Goal: Use online tool/utility: Utilize a website feature to perform a specific function

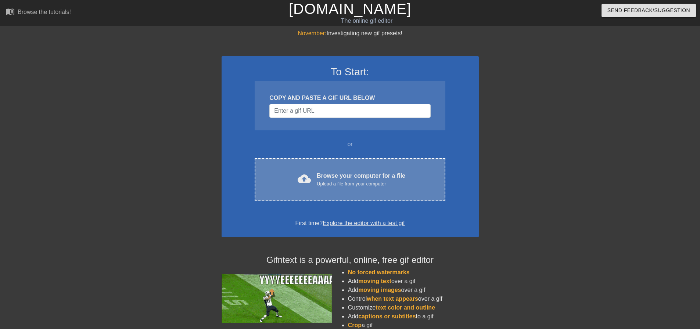
click at [361, 171] on div "cloud_upload Browse your computer for a file Upload a file from your computer C…" at bounding box center [350, 179] width 190 height 43
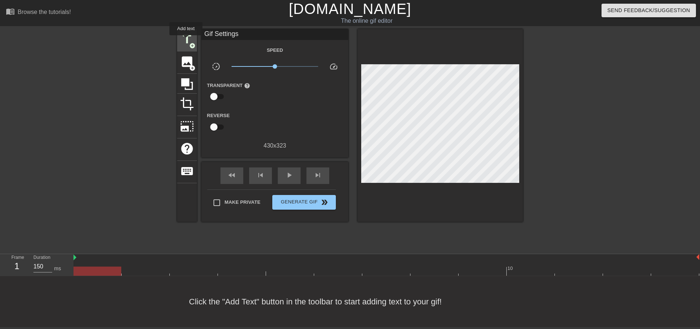
click at [186, 40] on span "title" at bounding box center [187, 39] width 14 height 14
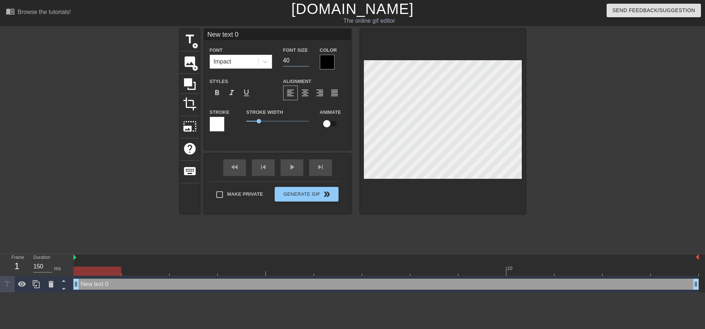
drag, startPoint x: 293, startPoint y: 61, endPoint x: 281, endPoint y: 61, distance: 11.8
click at [281, 61] on div "Font Size 40" at bounding box center [296, 58] width 37 height 24
type input "12"
drag, startPoint x: 246, startPoint y: 33, endPoint x: 166, endPoint y: 39, distance: 80.7
click at [166, 39] on div "title add_circle image add_circle crop photo_size_select_large help keyboard Ne…" at bounding box center [352, 139] width 705 height 220
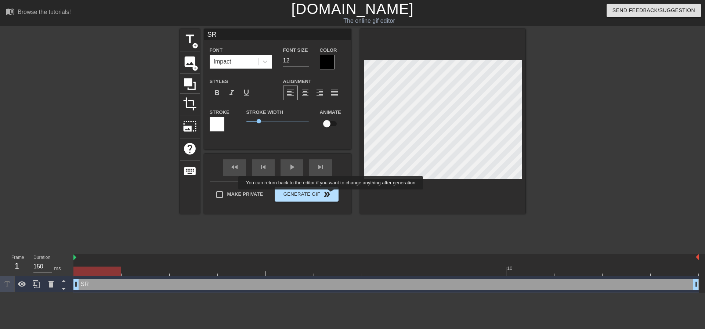
type input "SR"
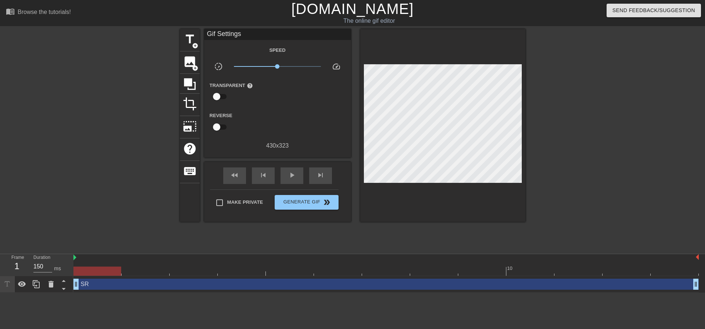
click at [302, 235] on div "title add_circle image add_circle crop photo_size_select_large help keyboard Gi…" at bounding box center [353, 139] width 346 height 220
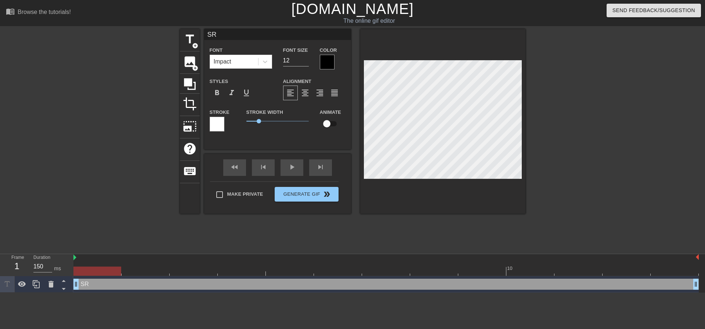
click at [220, 32] on input "SR" at bounding box center [277, 34] width 147 height 11
type input "SRI"
click at [329, 123] on input "checkbox" at bounding box center [327, 124] width 42 height 14
checkbox input "true"
click at [158, 286] on div "SRI drag_handle drag_handle" at bounding box center [385, 284] width 625 height 11
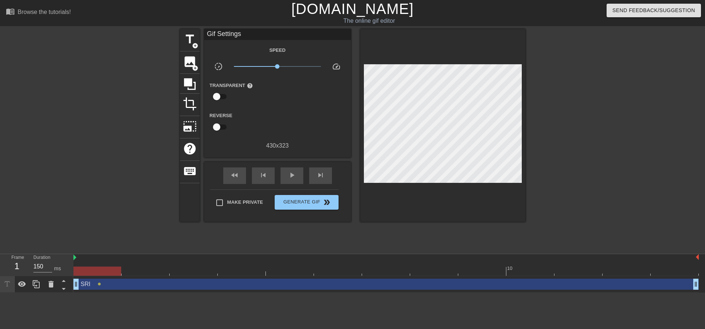
click at [89, 286] on div "SRI drag_handle drag_handle" at bounding box center [385, 284] width 625 height 11
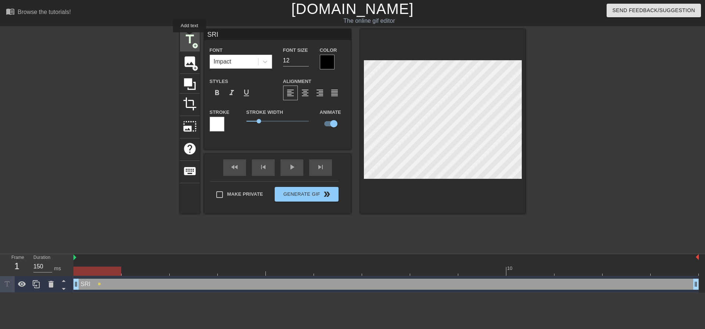
click at [190, 37] on span "title" at bounding box center [190, 39] width 14 height 14
type input "New text 1"
type input "40"
checkbox input "false"
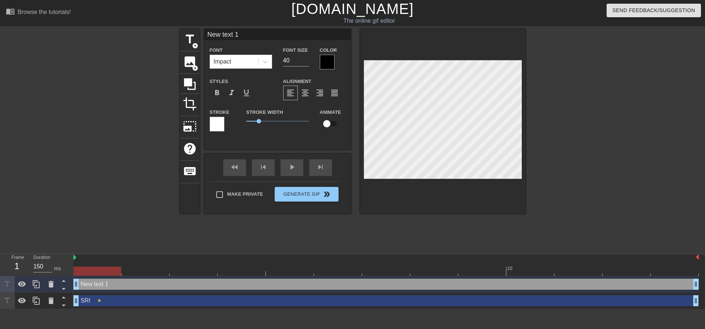
click at [249, 35] on input "New text 1" at bounding box center [277, 34] width 147 height 11
type input "[PERSON_NAME]"
drag, startPoint x: 292, startPoint y: 60, endPoint x: 254, endPoint y: 67, distance: 38.4
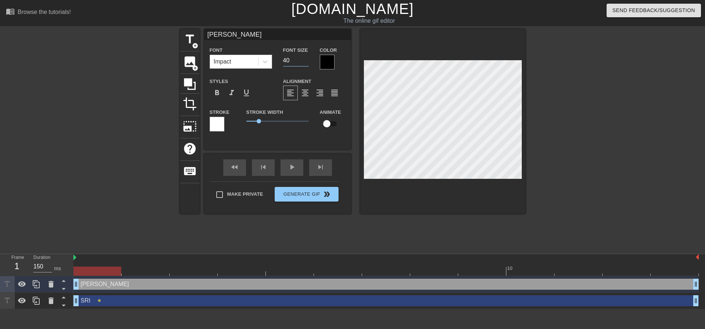
click at [254, 67] on div "Font Impact Font Size 40 Color" at bounding box center [277, 58] width 147 height 24
type input "12"
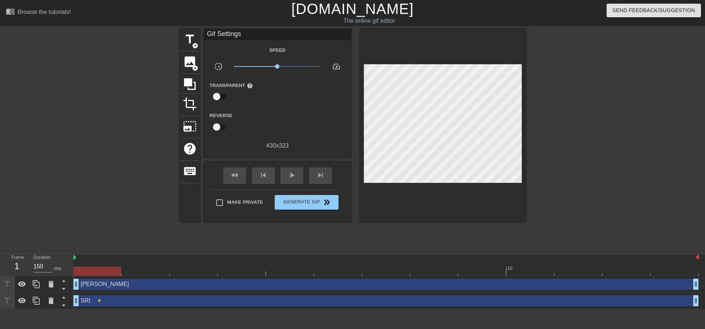
click at [530, 123] on div "title add_circle image add_circle crop photo_size_select_large help keyboard Gi…" at bounding box center [352, 139] width 705 height 220
click at [119, 288] on div "[PERSON_NAME] drag_handle drag_handle" at bounding box center [385, 284] width 625 height 11
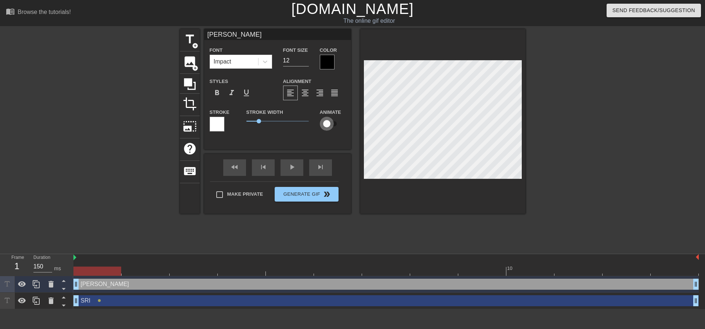
click at [327, 121] on input "checkbox" at bounding box center [327, 124] width 42 height 14
checkbox input "true"
click at [233, 34] on input "[PERSON_NAME]" at bounding box center [277, 34] width 147 height 11
click at [112, 302] on div "SRI drag_handle drag_handle" at bounding box center [385, 300] width 625 height 11
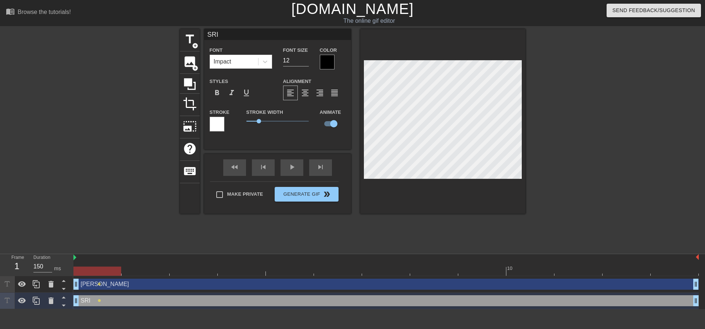
click at [235, 39] on input "SRI" at bounding box center [277, 34] width 147 height 11
type input "Sri"
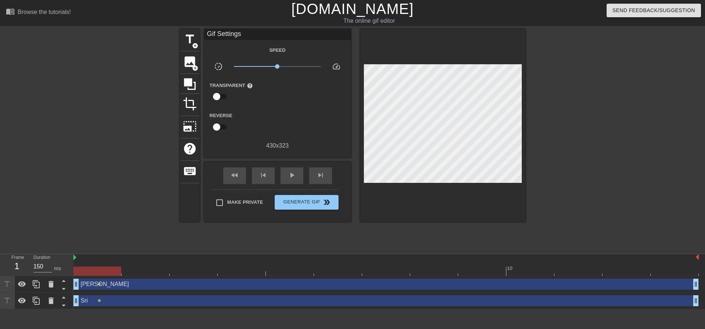
click at [116, 155] on div at bounding box center [116, 139] width 110 height 220
click at [187, 37] on span "title" at bounding box center [190, 39] width 14 height 14
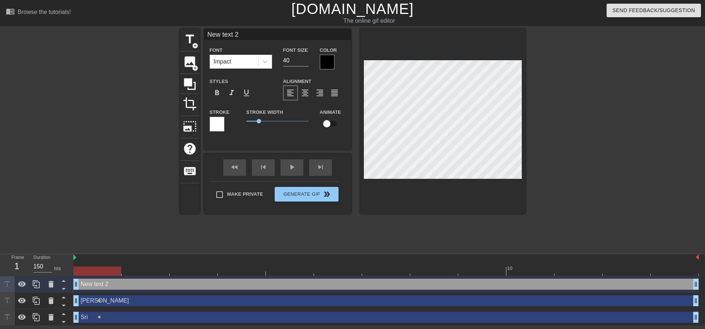
drag, startPoint x: 248, startPoint y: 37, endPoint x: 161, endPoint y: 41, distance: 87.1
click at [161, 41] on div "title add_circle image add_circle crop photo_size_select_large help keyboard Ne…" at bounding box center [352, 139] width 705 height 220
type input "[PERSON_NAME]"
drag, startPoint x: 277, startPoint y: 63, endPoint x: 268, endPoint y: 64, distance: 8.9
click at [268, 64] on div "Font Impact Font Size 40 Color" at bounding box center [277, 58] width 147 height 24
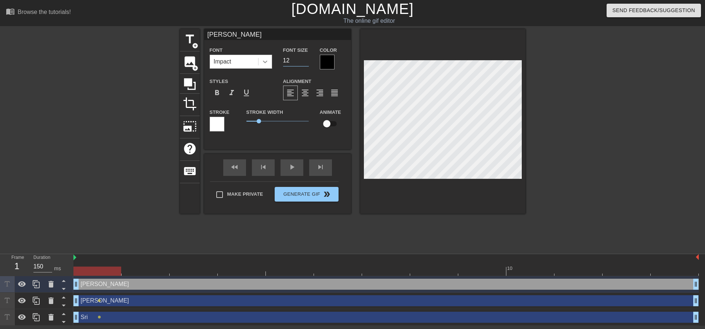
type input "12"
click at [325, 123] on input "checkbox" at bounding box center [327, 124] width 42 height 14
checkbox input "true"
click at [551, 113] on div at bounding box center [589, 139] width 110 height 220
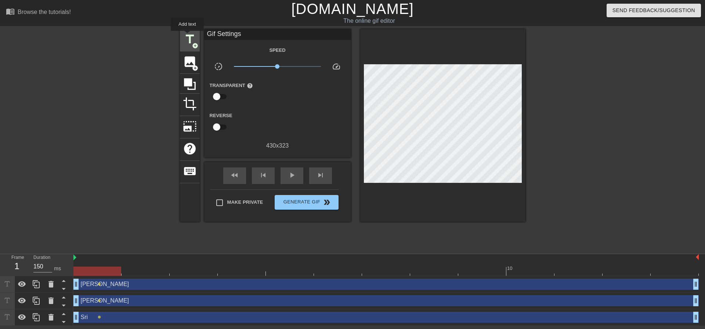
click at [187, 36] on span "title" at bounding box center [190, 39] width 14 height 14
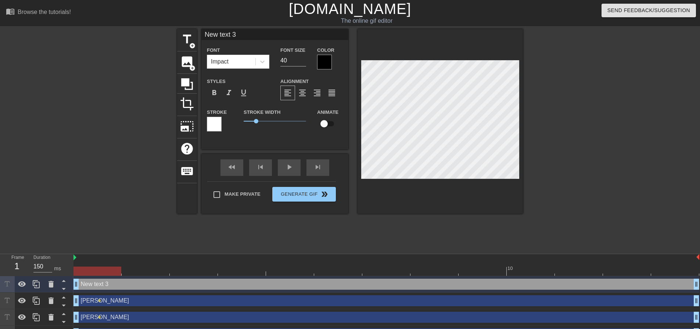
click at [253, 35] on input "New text 3" at bounding box center [274, 34] width 147 height 11
drag, startPoint x: 253, startPoint y: 35, endPoint x: 194, endPoint y: 35, distance: 59.5
click at [194, 35] on div "title add_circle image add_circle crop photo_size_select_large help keyboard Ne…" at bounding box center [350, 121] width 346 height 185
type input "Kalyan"
drag, startPoint x: 294, startPoint y: 59, endPoint x: 267, endPoint y: 62, distance: 27.6
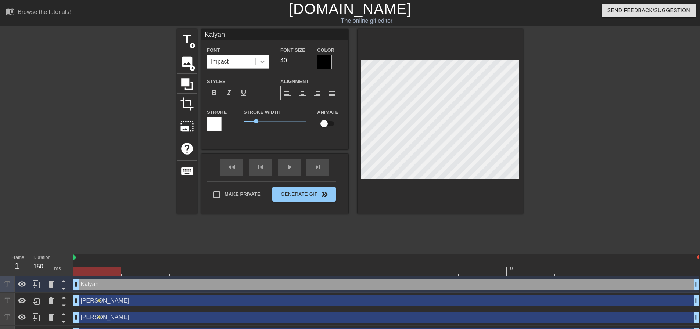
click at [267, 62] on div "Font Impact Font Size 40 Color" at bounding box center [274, 58] width 147 height 24
type input "12"
click at [324, 122] on input "checkbox" at bounding box center [324, 124] width 42 height 14
checkbox input "true"
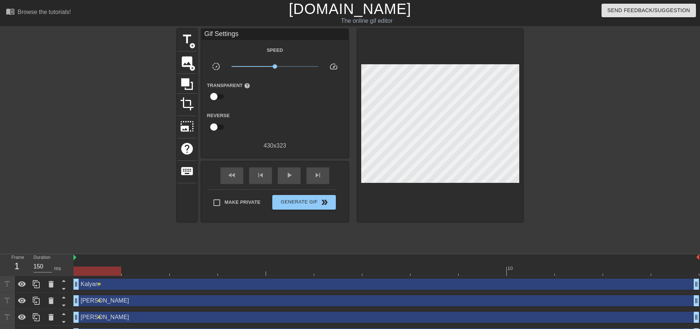
click at [525, 115] on div "title add_circle image add_circle crop photo_size_select_large help keyboard Gi…" at bounding box center [350, 139] width 700 height 220
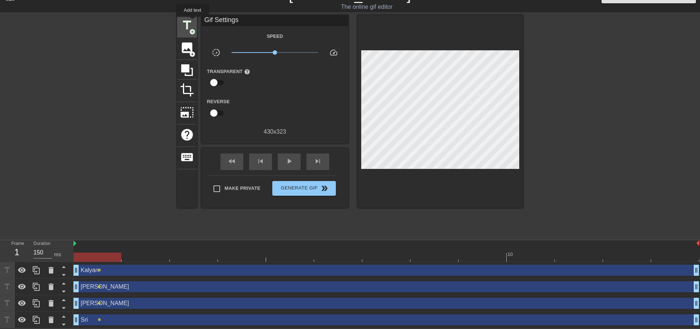
click at [192, 22] on span "title" at bounding box center [187, 25] width 14 height 14
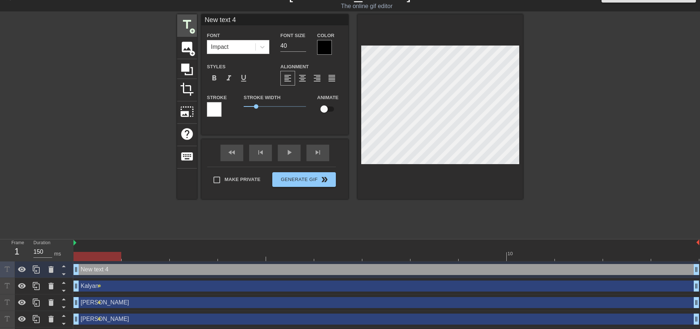
drag, startPoint x: 241, startPoint y: 22, endPoint x: 194, endPoint y: 25, distance: 46.8
click at [194, 25] on div "title add_circle image add_circle crop photo_size_select_large help keyboard Ne…" at bounding box center [350, 106] width 346 height 185
type input "[PERSON_NAME]"
drag, startPoint x: 291, startPoint y: 45, endPoint x: 270, endPoint y: 45, distance: 20.6
click at [270, 45] on div "Font Impact Font Size 40 Color" at bounding box center [274, 43] width 147 height 24
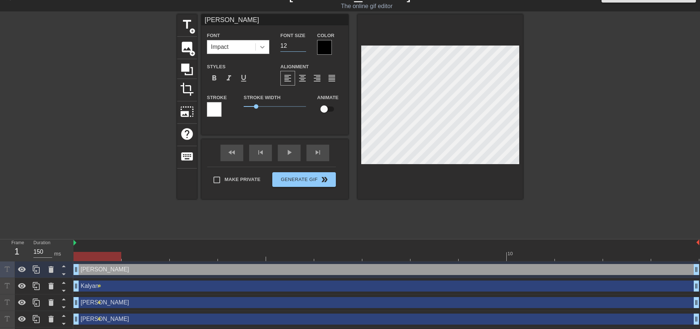
type input "12"
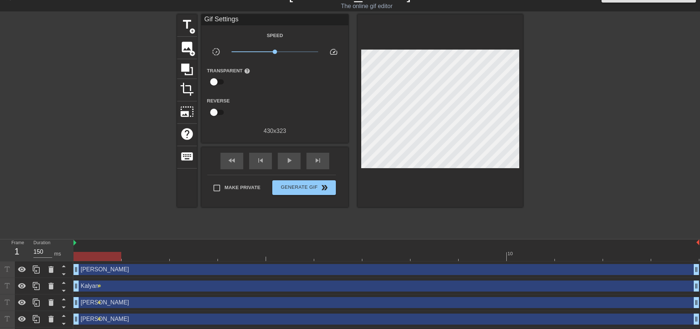
click at [583, 100] on div at bounding box center [586, 124] width 110 height 220
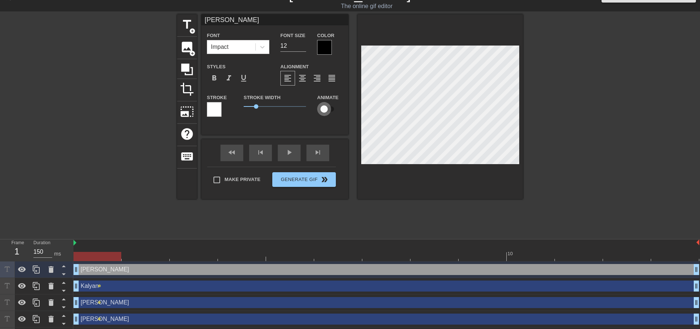
click at [327, 108] on input "checkbox" at bounding box center [324, 109] width 42 height 14
checkbox input "true"
click at [86, 106] on div at bounding box center [113, 124] width 110 height 220
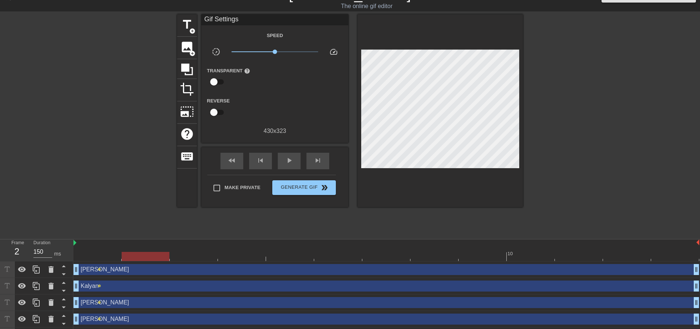
click at [126, 271] on div "[PERSON_NAME] drag_handle drag_handle" at bounding box center [385, 269] width 625 height 11
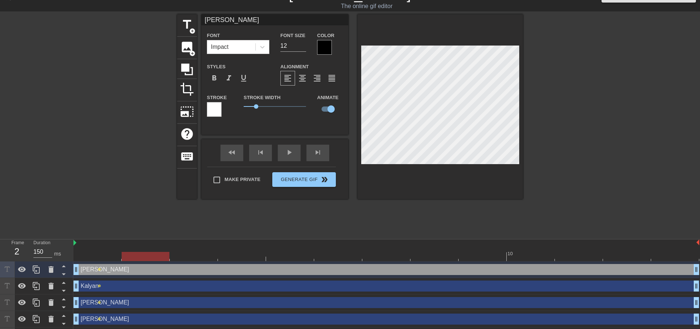
click at [129, 289] on div "[PERSON_NAME] drag_handle drag_handle" at bounding box center [385, 286] width 625 height 11
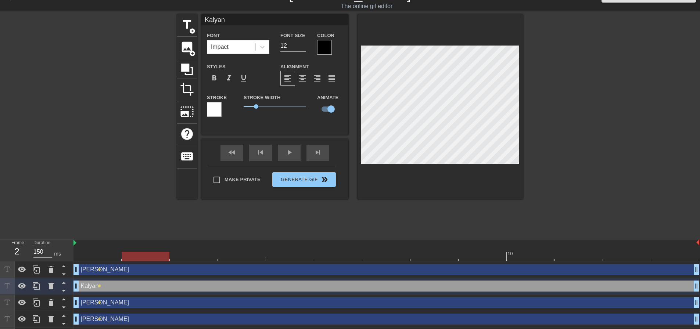
click at [126, 305] on div "[PERSON_NAME] drag_handle drag_handle" at bounding box center [385, 302] width 625 height 11
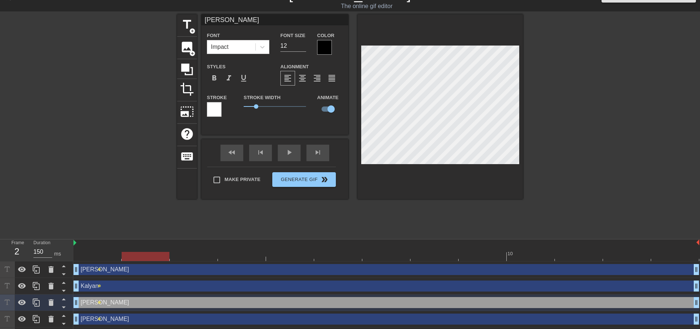
click at [138, 270] on div "[PERSON_NAME] drag_handle drag_handle" at bounding box center [385, 269] width 625 height 11
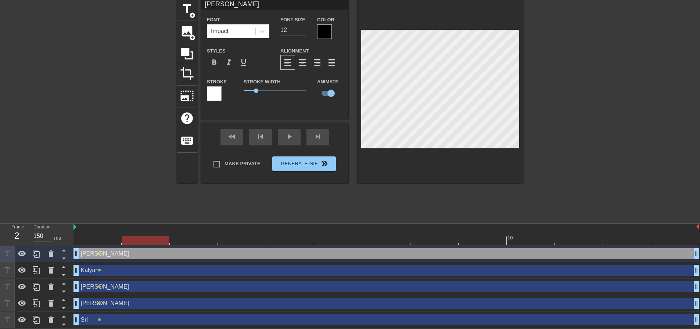
scroll to position [31, 0]
click at [127, 318] on div "Sri drag_handle drag_handle" at bounding box center [385, 319] width 625 height 11
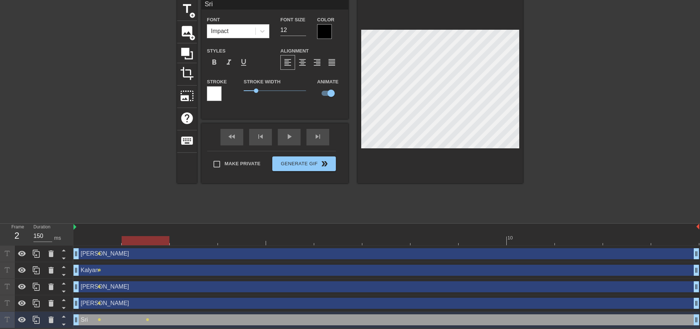
click at [126, 303] on div "[PERSON_NAME] drag_handle drag_handle" at bounding box center [385, 303] width 625 height 11
type input "[PERSON_NAME]"
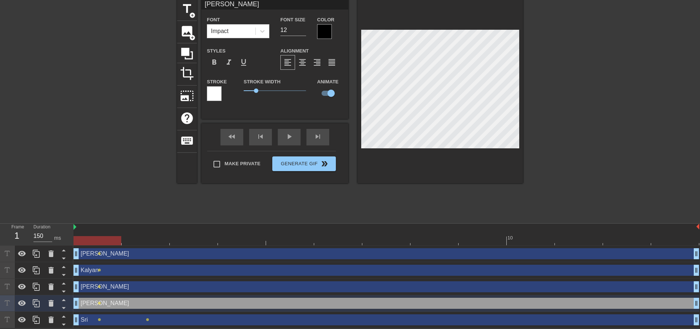
click at [561, 137] on div at bounding box center [586, 109] width 110 height 220
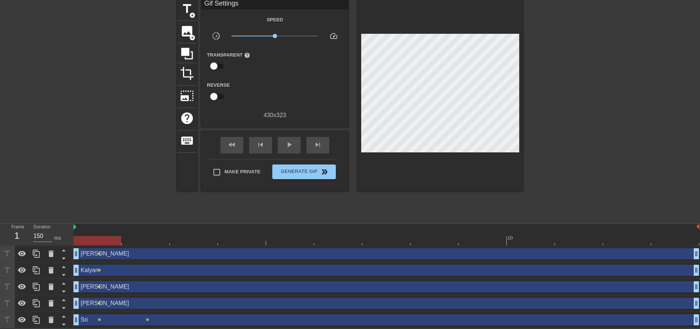
click at [124, 287] on div "[PERSON_NAME] drag_handle drag_handle" at bounding box center [385, 286] width 625 height 11
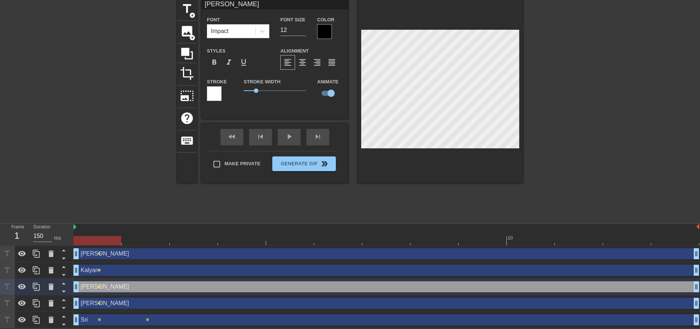
click at [573, 129] on div at bounding box center [586, 109] width 110 height 220
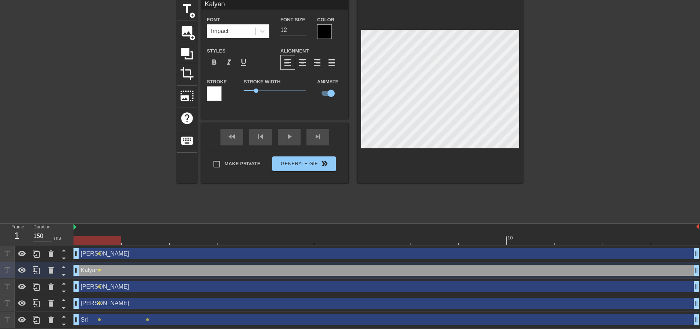
click at [202, 255] on div "[PERSON_NAME] drag_handle drag_handle" at bounding box center [385, 253] width 625 height 11
type input "[PERSON_NAME]"
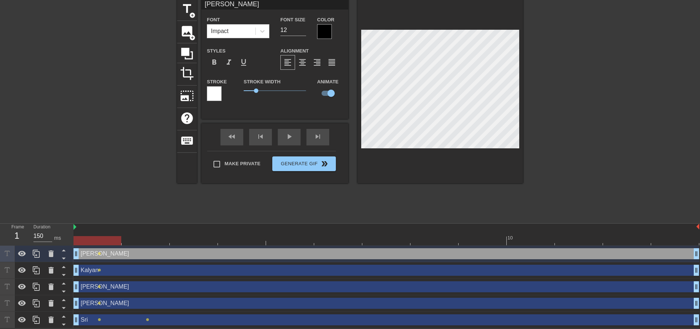
drag, startPoint x: 636, startPoint y: 109, endPoint x: 627, endPoint y: 110, distance: 9.2
click at [635, 109] on div at bounding box center [586, 109] width 110 height 220
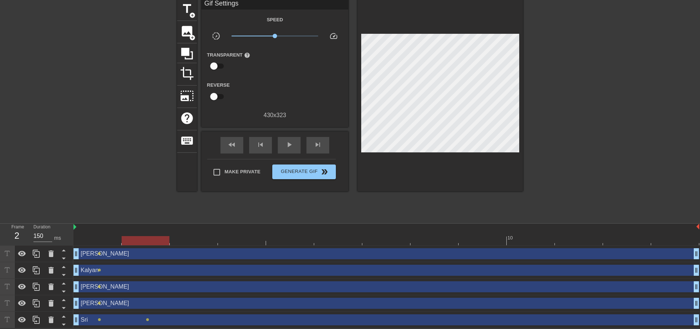
click at [162, 306] on div "[PERSON_NAME] drag_handle drag_handle" at bounding box center [385, 303] width 625 height 11
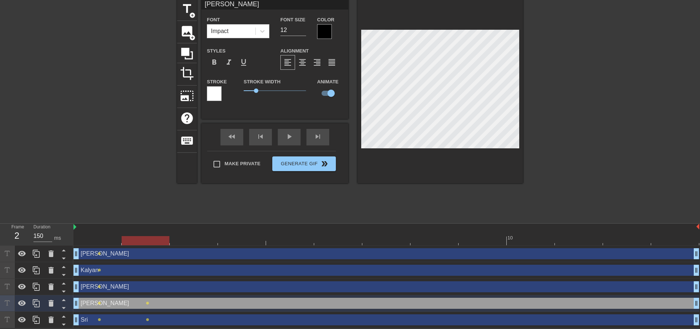
click at [158, 288] on div "[PERSON_NAME] drag_handle drag_handle" at bounding box center [385, 286] width 625 height 11
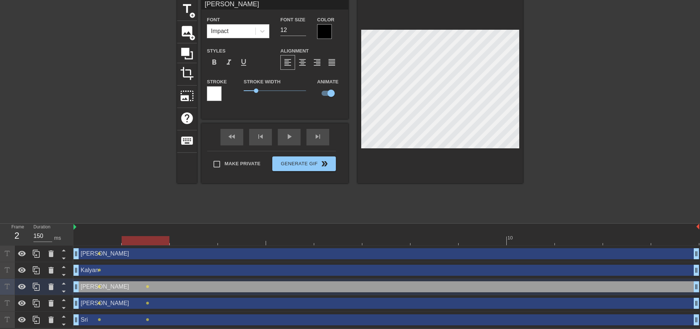
click at [161, 270] on div "[PERSON_NAME] drag_handle drag_handle" at bounding box center [385, 270] width 625 height 11
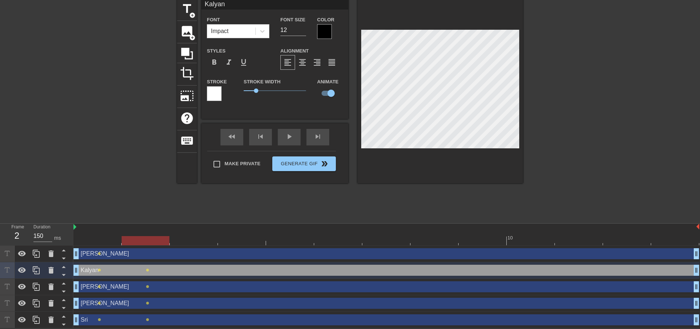
click at [155, 253] on div "[PERSON_NAME] drag_handle drag_handle" at bounding box center [385, 253] width 625 height 11
type input "[PERSON_NAME]"
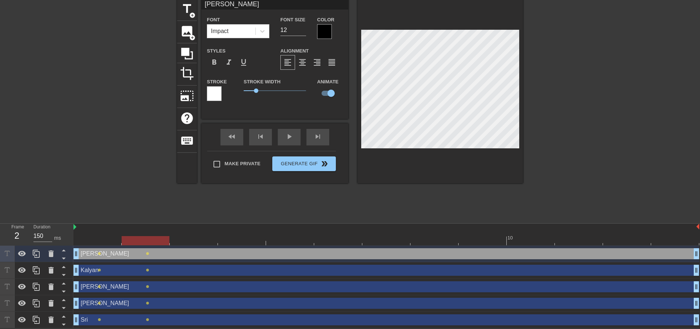
click at [558, 104] on div at bounding box center [586, 109] width 110 height 220
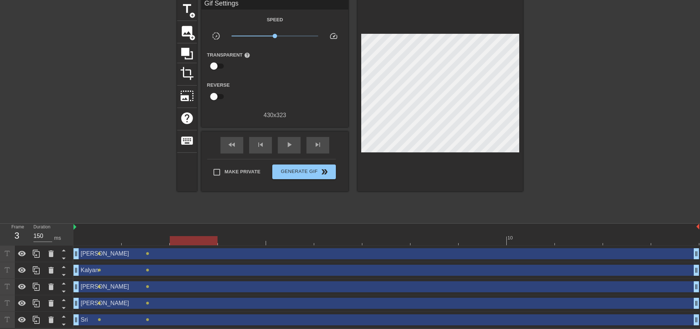
click at [176, 318] on div "Sri drag_handle drag_handle" at bounding box center [385, 319] width 625 height 11
click at [584, 78] on div at bounding box center [586, 109] width 110 height 220
click at [184, 302] on div "[PERSON_NAME] drag_handle drag_handle" at bounding box center [385, 303] width 625 height 11
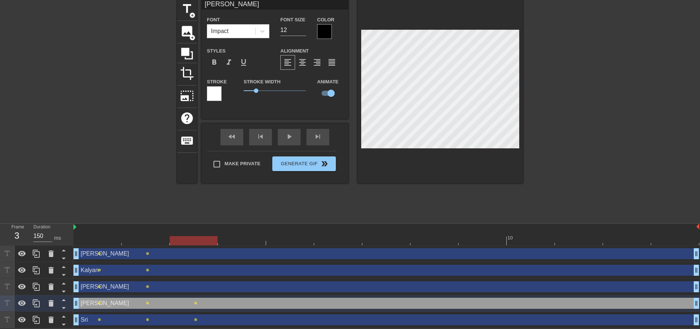
click at [594, 105] on div at bounding box center [586, 109] width 110 height 220
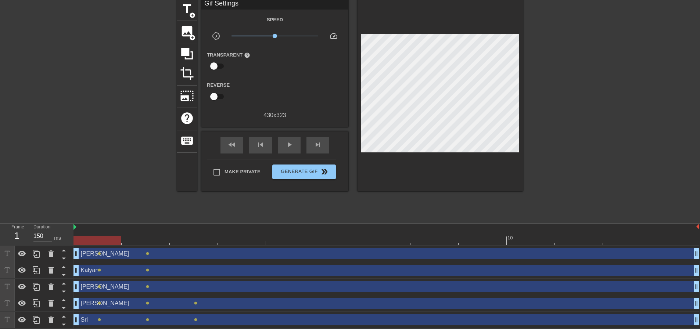
click at [233, 287] on div "[PERSON_NAME] drag_handle drag_handle" at bounding box center [385, 286] width 625 height 11
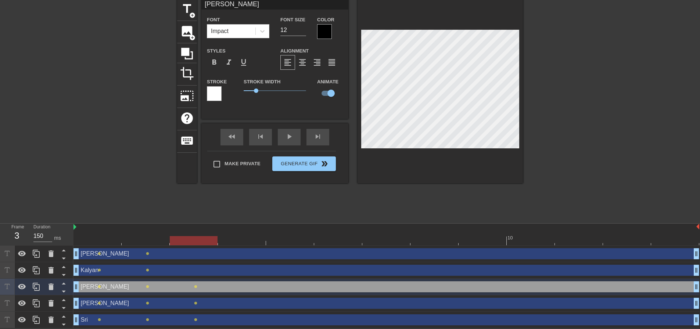
click at [545, 73] on div at bounding box center [586, 109] width 110 height 220
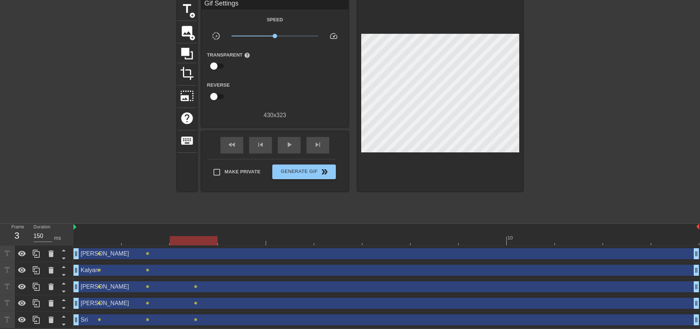
click at [207, 303] on div "[PERSON_NAME] drag_handle drag_handle" at bounding box center [385, 303] width 625 height 11
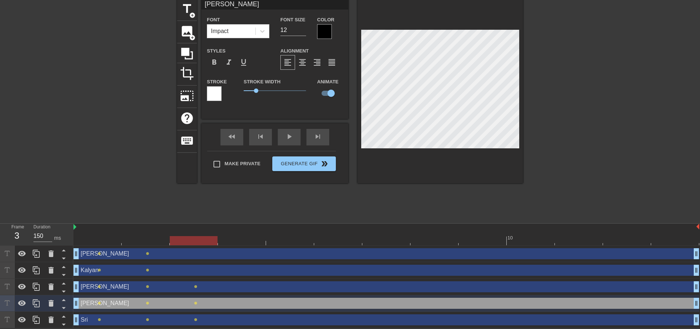
click at [623, 96] on div at bounding box center [586, 109] width 110 height 220
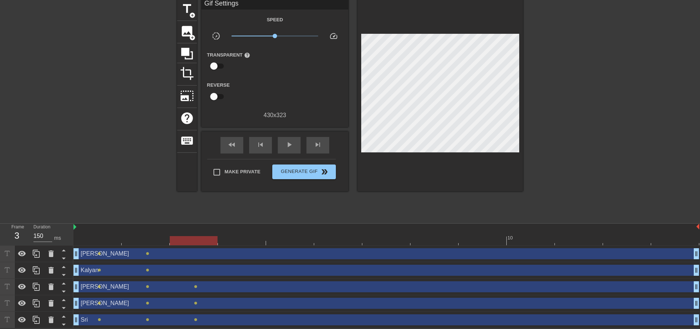
click at [203, 273] on div "[PERSON_NAME] drag_handle drag_handle" at bounding box center [385, 270] width 625 height 11
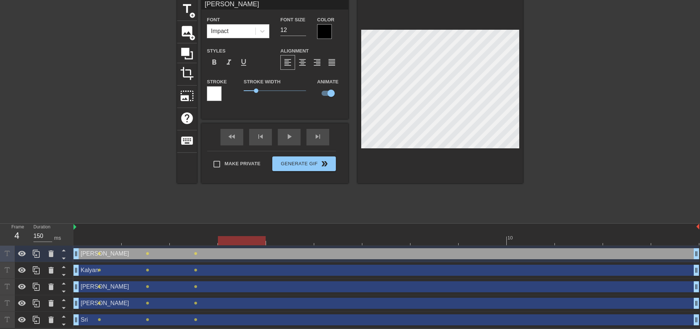
click at [205, 321] on div "Sri drag_handle drag_handle" at bounding box center [385, 319] width 625 height 11
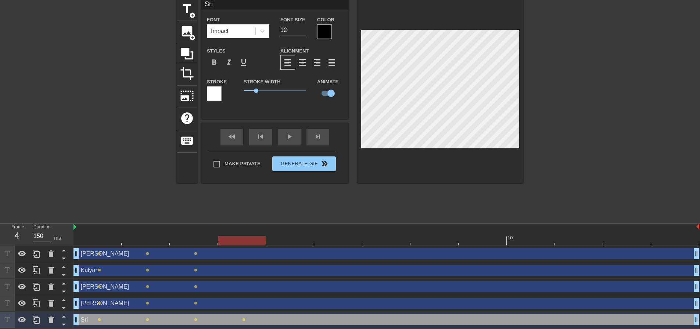
click at [228, 302] on div "[PERSON_NAME] drag_handle drag_handle" at bounding box center [385, 303] width 625 height 11
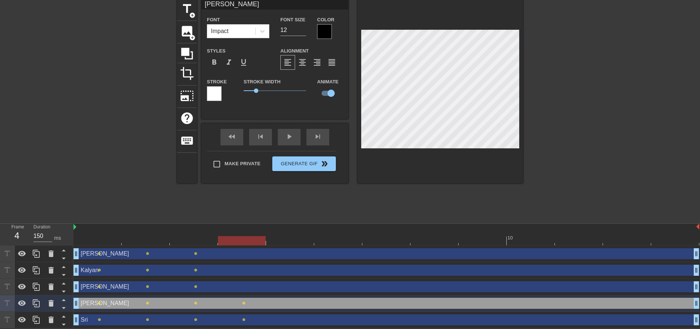
click at [249, 286] on div "[PERSON_NAME] drag_handle drag_handle" at bounding box center [385, 286] width 625 height 11
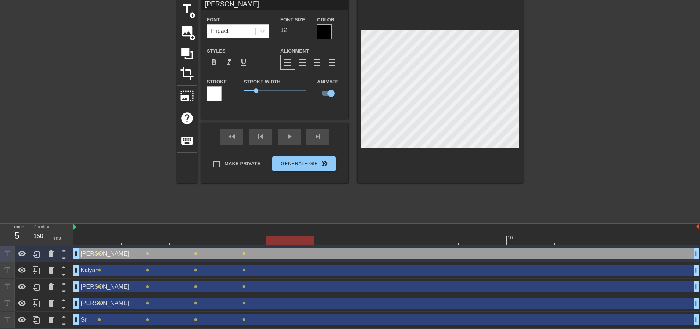
click at [291, 319] on div "Sri drag_handle drag_handle" at bounding box center [385, 319] width 625 height 11
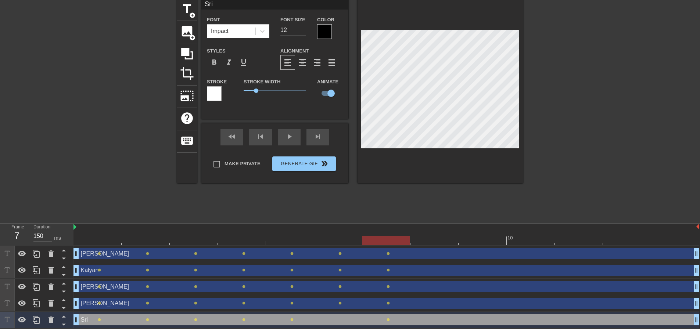
click at [360, 34] on div at bounding box center [439, 91] width 165 height 185
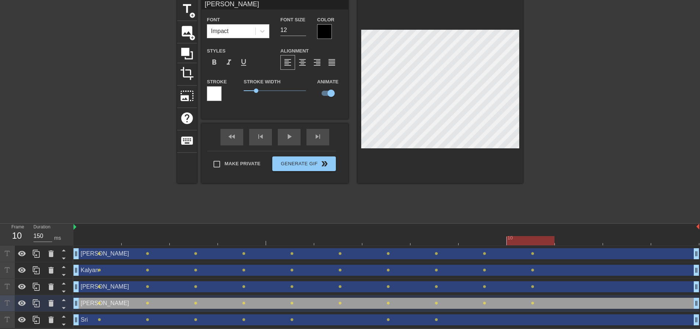
click at [379, 29] on div at bounding box center [439, 91] width 165 height 185
click at [131, 321] on div "Sri drag_handle drag_handle" at bounding box center [385, 319] width 625 height 11
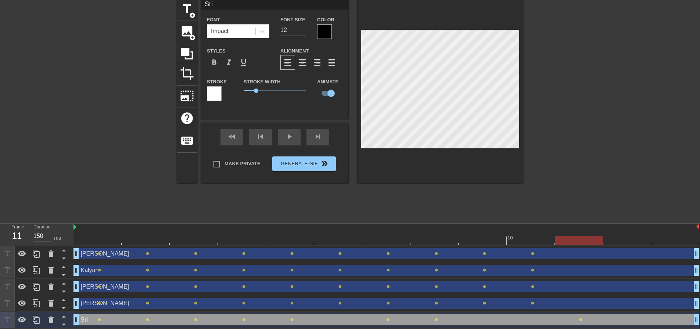
click at [165, 305] on div "[PERSON_NAME] drag_handle drag_handle" at bounding box center [385, 303] width 625 height 11
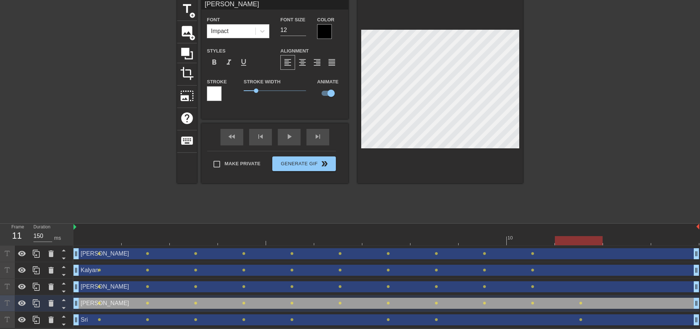
type input "[PERSON_NAME]"
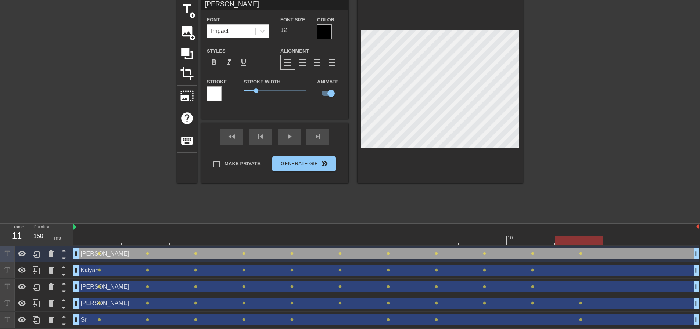
click at [442, 26] on div at bounding box center [439, 91] width 165 height 185
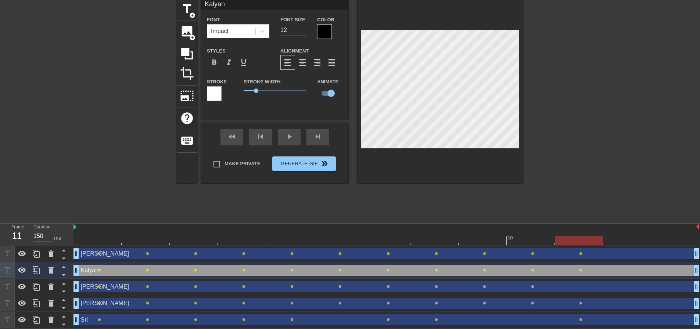
click at [411, 26] on div at bounding box center [439, 91] width 165 height 185
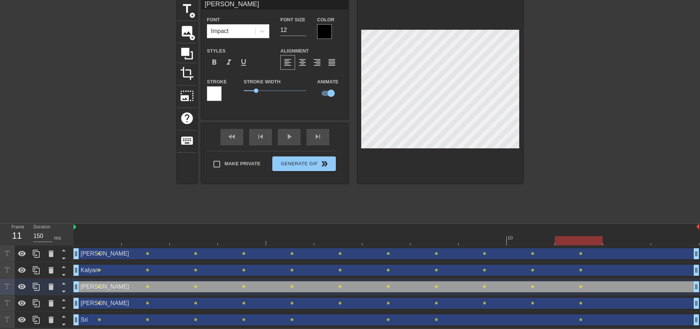
click at [395, 25] on div at bounding box center [439, 91] width 165 height 185
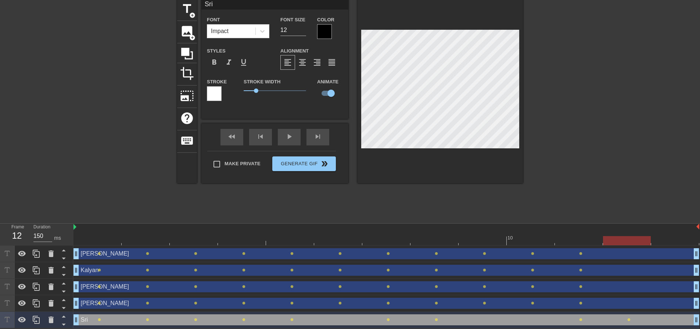
type input "[PERSON_NAME]"
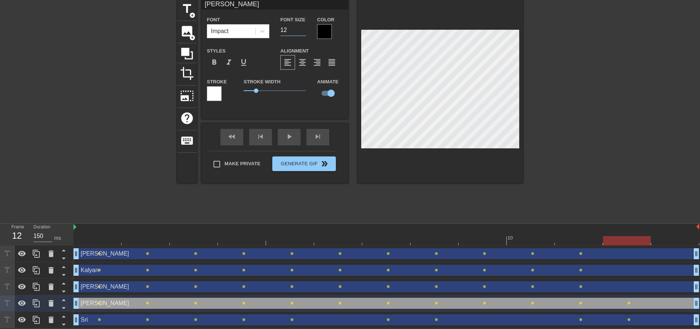
drag, startPoint x: 289, startPoint y: 31, endPoint x: 280, endPoint y: 32, distance: 8.8
click at [280, 32] on div "Font Size 12" at bounding box center [293, 27] width 37 height 24
type input "18"
click at [557, 166] on div at bounding box center [586, 109] width 110 height 220
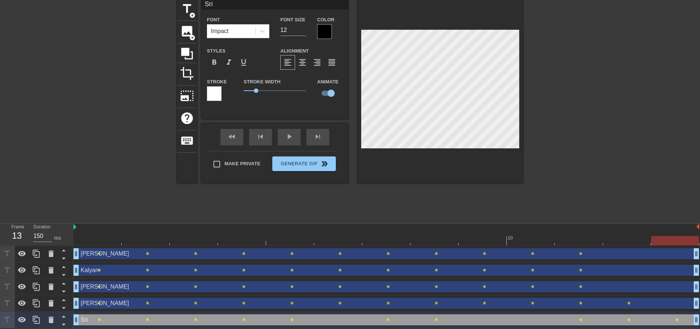
type input "[PERSON_NAME]"
type input "18"
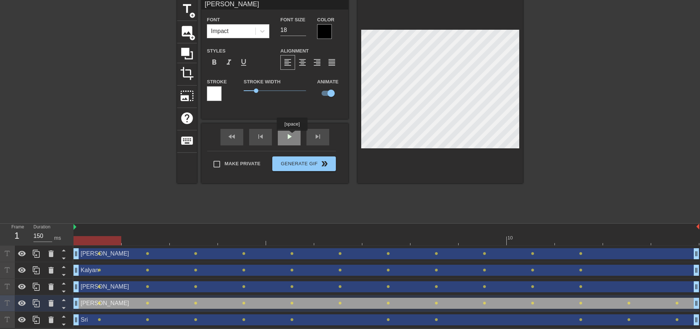
click at [291, 133] on div "fast_rewind skip_previous play_arrow skip_next" at bounding box center [275, 137] width 120 height 28
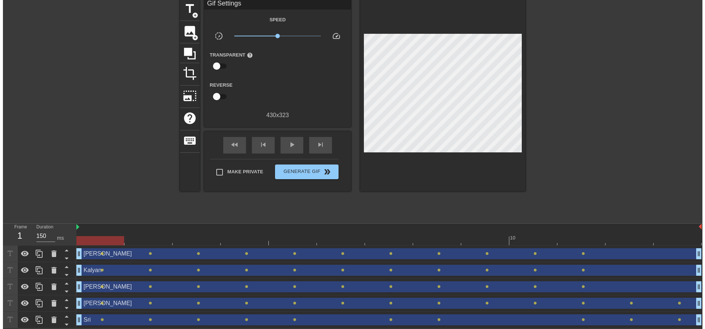
scroll to position [0, 0]
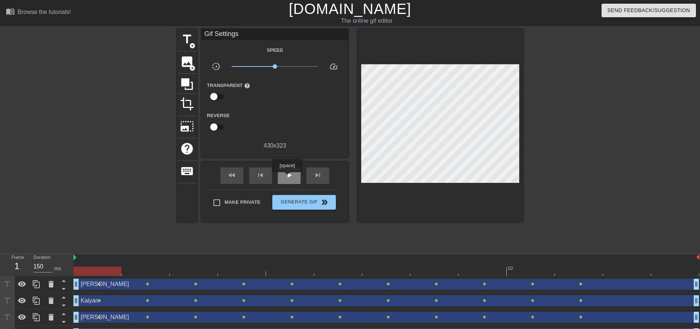
click at [287, 177] on span "play_arrow" at bounding box center [289, 175] width 9 height 9
click at [310, 206] on span "Generate Gif double_arrow" at bounding box center [304, 202] width 58 height 9
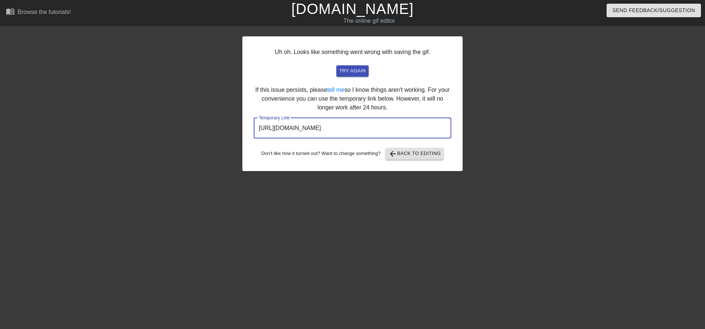
drag, startPoint x: 413, startPoint y: 131, endPoint x: 243, endPoint y: 140, distance: 169.9
click at [243, 140] on div "Uh oh. Looks like something went wrong with saving the gif. try again If this i…" at bounding box center [352, 103] width 220 height 135
